Goal: Transaction & Acquisition: Register for event/course

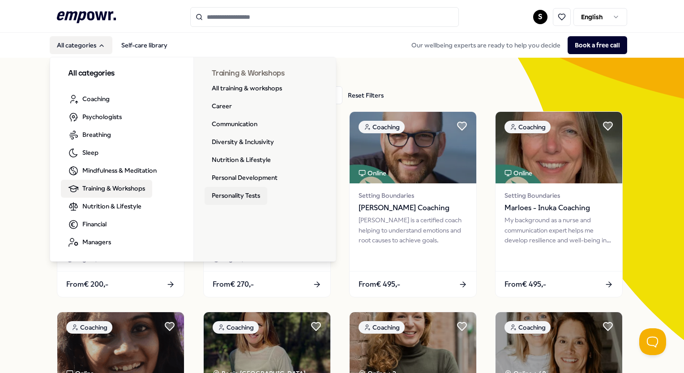
click at [245, 193] on link "Personality Tests" at bounding box center [235, 196] width 63 height 18
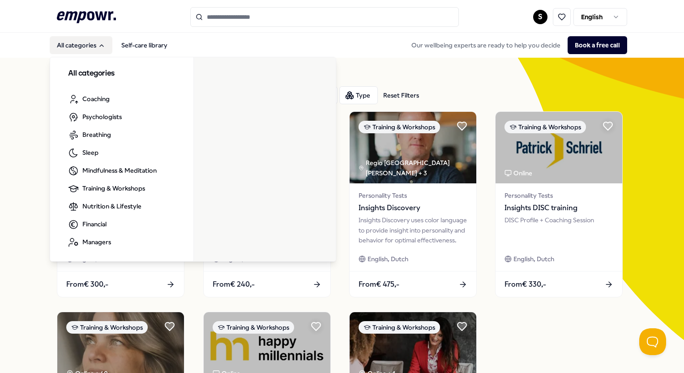
click at [106, 48] on button "All categories" at bounding box center [81, 45] width 63 height 18
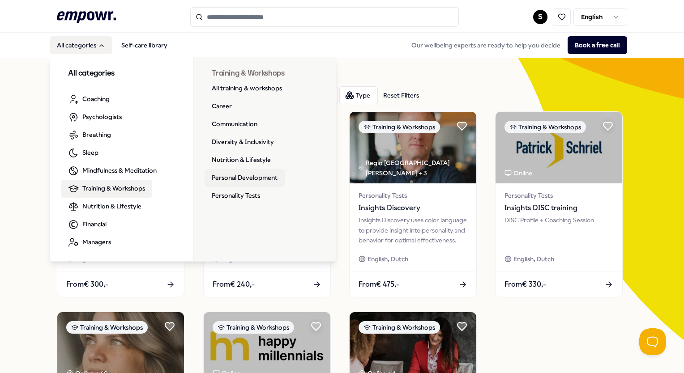
click at [240, 178] on link "Personal Development" at bounding box center [244, 178] width 80 height 18
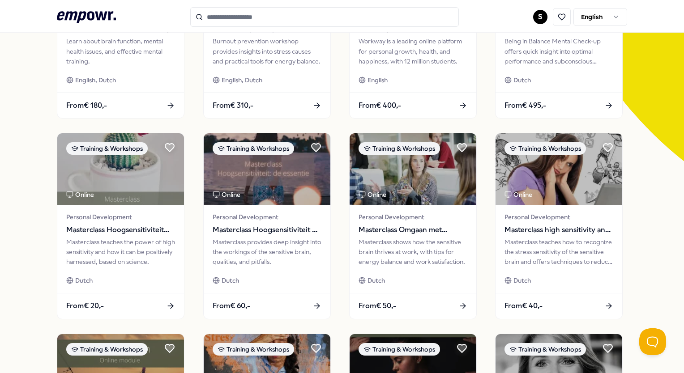
scroll to position [426, 0]
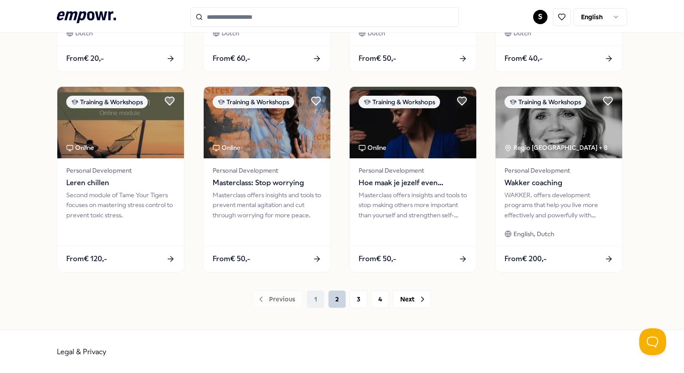
click at [336, 298] on button "2" at bounding box center [337, 299] width 18 height 18
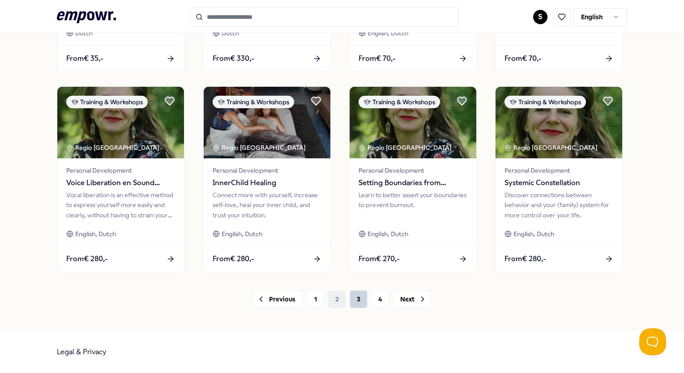
click at [356, 300] on button "3" at bounding box center [358, 299] width 18 height 18
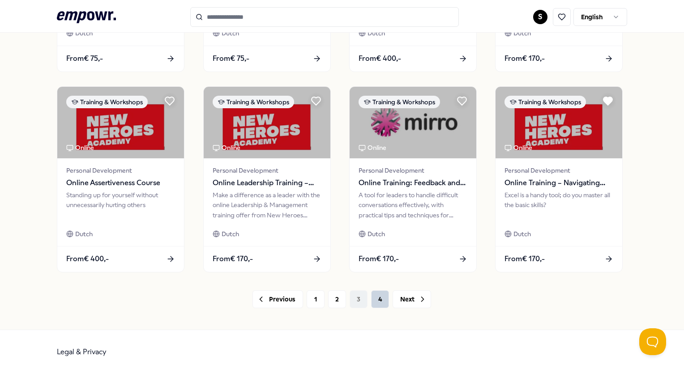
click at [374, 298] on button "4" at bounding box center [380, 299] width 18 height 18
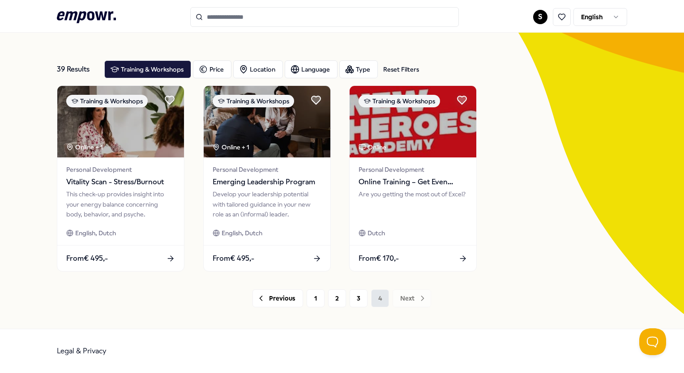
scroll to position [25, 0]
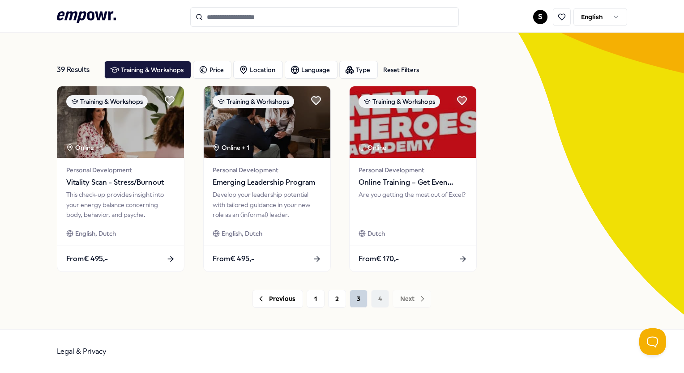
click at [349, 298] on button "3" at bounding box center [358, 299] width 18 height 18
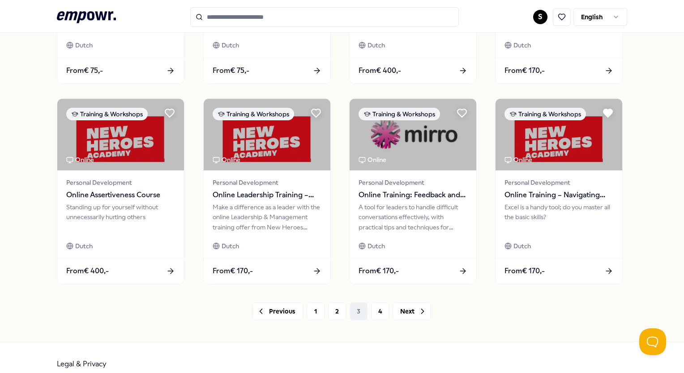
scroll to position [426, 0]
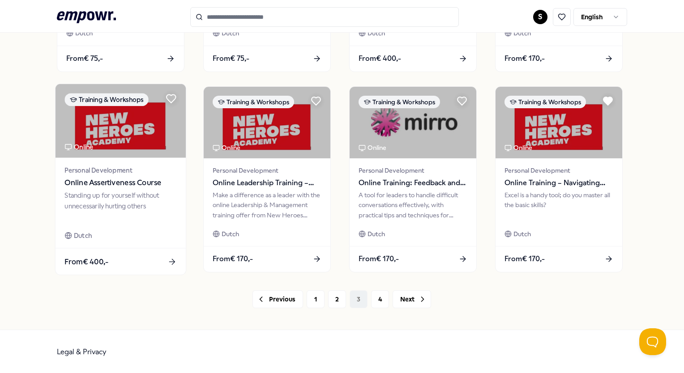
click at [136, 200] on div "Standing up for yourself without unnecessarily hurting others" at bounding box center [121, 206] width 112 height 31
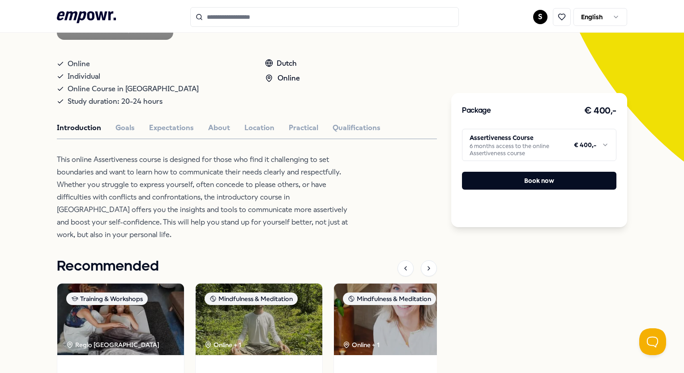
scroll to position [166, 0]
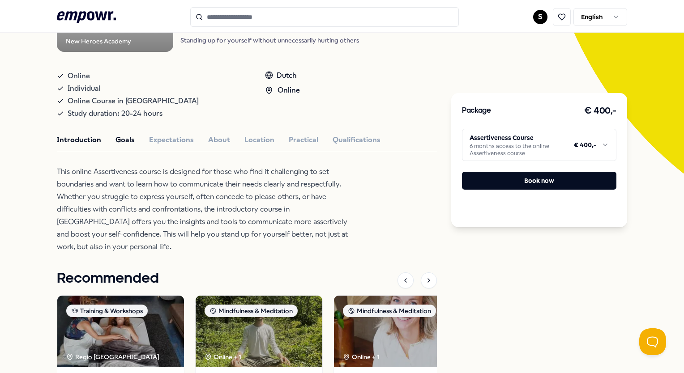
click at [131, 139] on button "Goals" at bounding box center [124, 140] width 19 height 12
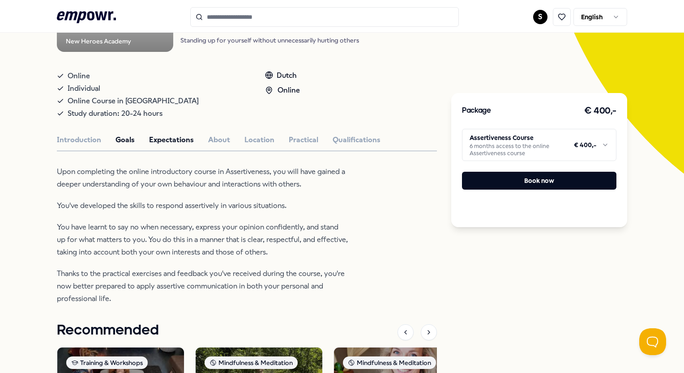
click at [168, 135] on button "Expectations" at bounding box center [171, 140] width 45 height 12
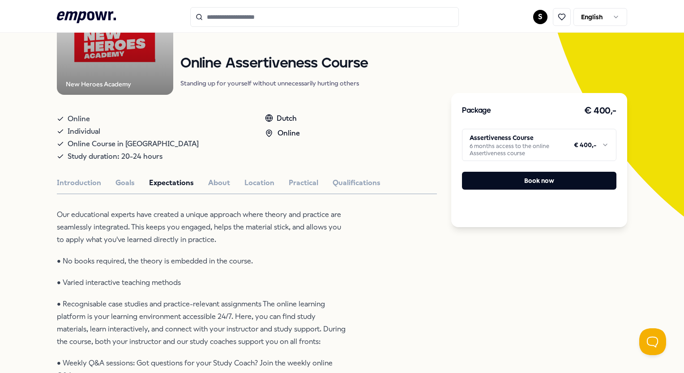
scroll to position [77, 0]
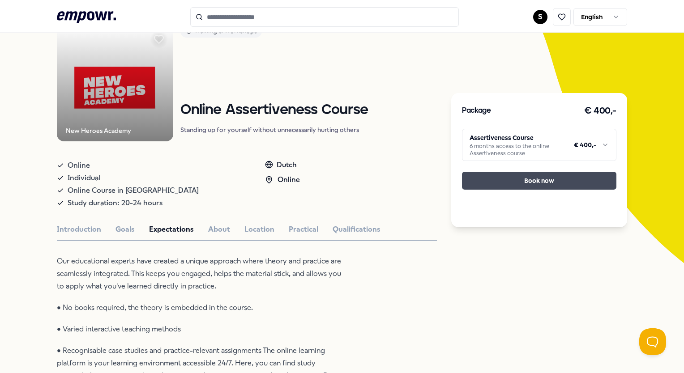
click at [555, 181] on button "Book now" at bounding box center [539, 181] width 154 height 18
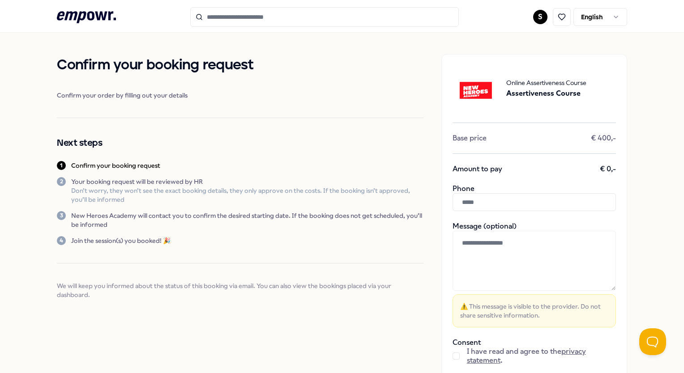
click at [530, 201] on input "text" at bounding box center [533, 202] width 163 height 18
click at [476, 195] on input "text" at bounding box center [533, 202] width 163 height 18
click at [395, 144] on h2 "Next steps" at bounding box center [240, 143] width 366 height 14
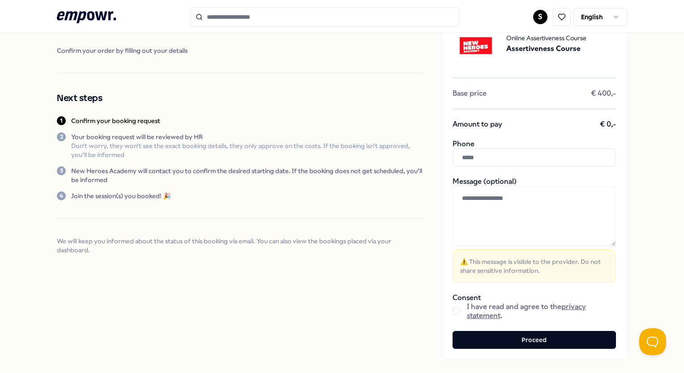
scroll to position [89, 0]
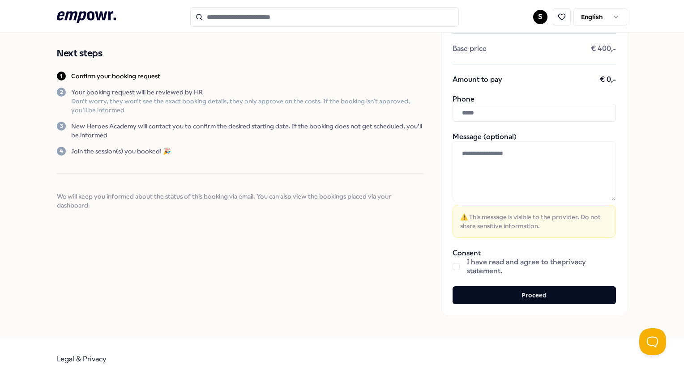
click at [453, 267] on button "button" at bounding box center [455, 266] width 7 height 7
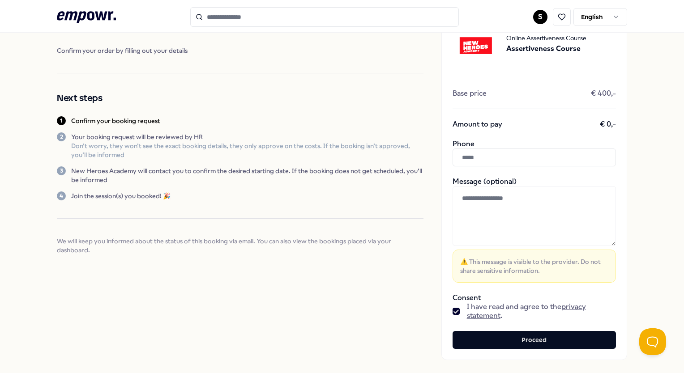
scroll to position [0, 0]
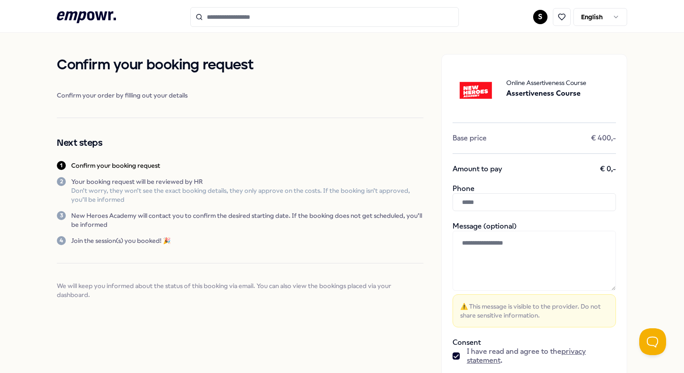
click at [528, 146] on div "Online Assertiveness Course Assertiveness Course Base price € 400,- Amount to p…" at bounding box center [534, 229] width 186 height 351
click at [524, 176] on div "Online Assertiveness Course Assertiveness Course Base price € 400,- Amount to p…" at bounding box center [534, 229] width 186 height 351
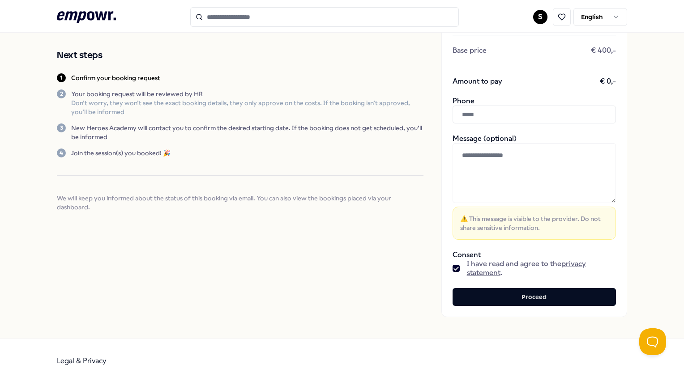
scroll to position [89, 0]
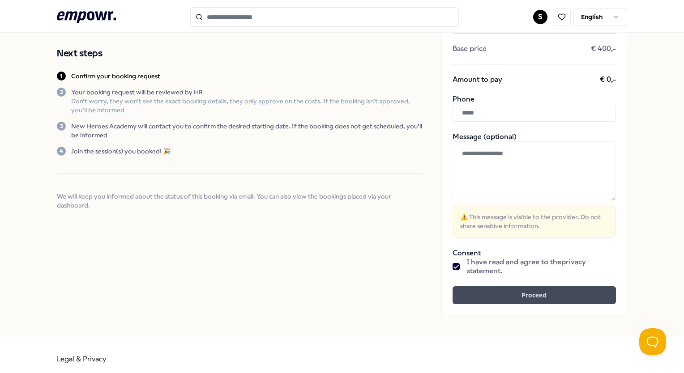
click at [521, 296] on button "Proceed" at bounding box center [533, 295] width 163 height 18
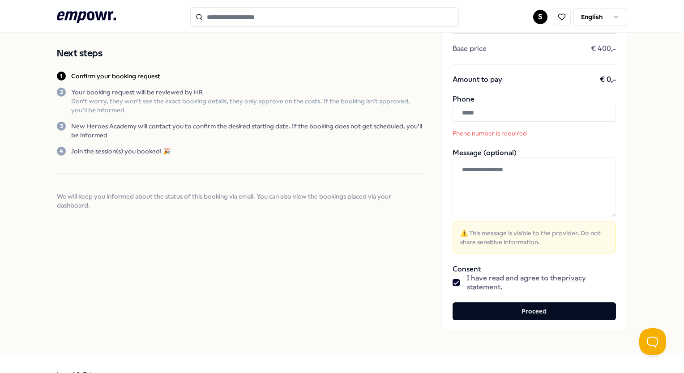
click at [479, 112] on input "text" at bounding box center [533, 113] width 163 height 18
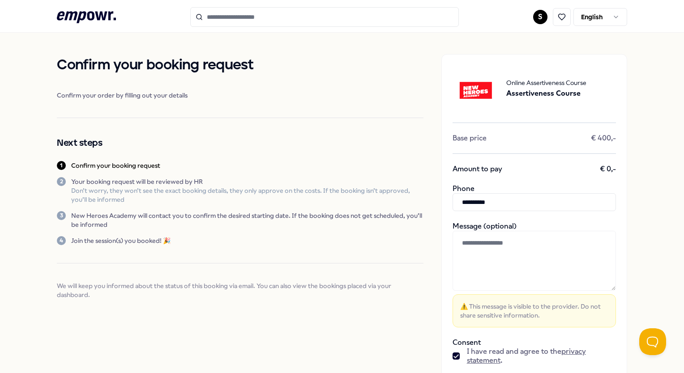
scroll to position [97, 0]
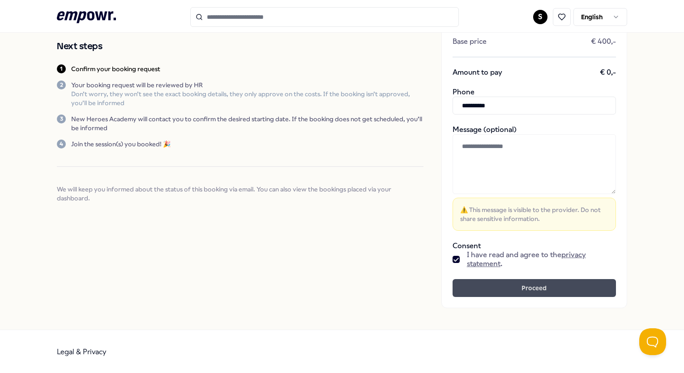
type input "**********"
click at [502, 285] on button "Proceed" at bounding box center [533, 288] width 163 height 18
